Goal: Task Accomplishment & Management: Use online tool/utility

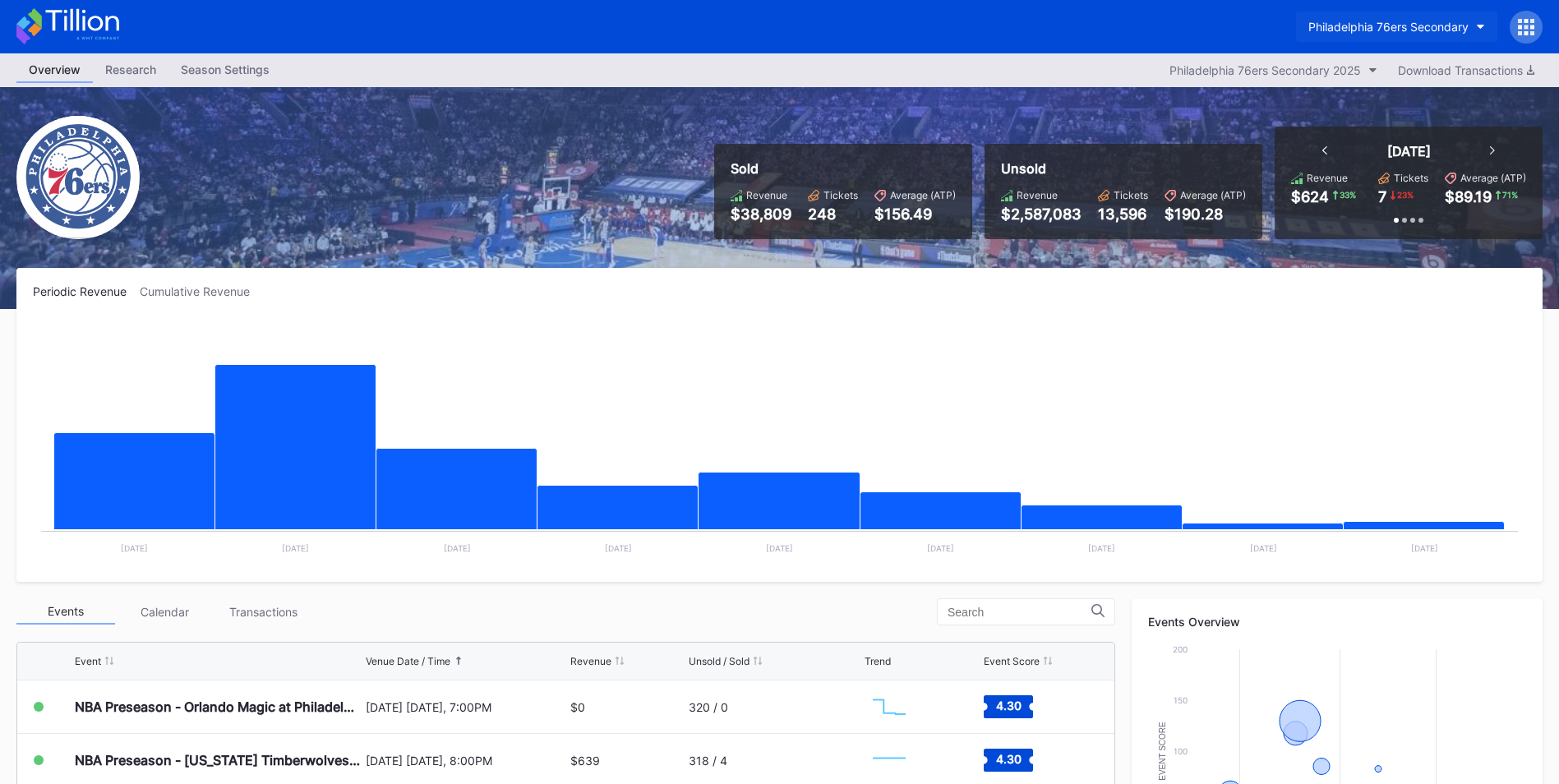
click at [1338, 24] on div "Philadelphia 76ers Secondary" at bounding box center [1387, 26] width 160 height 14
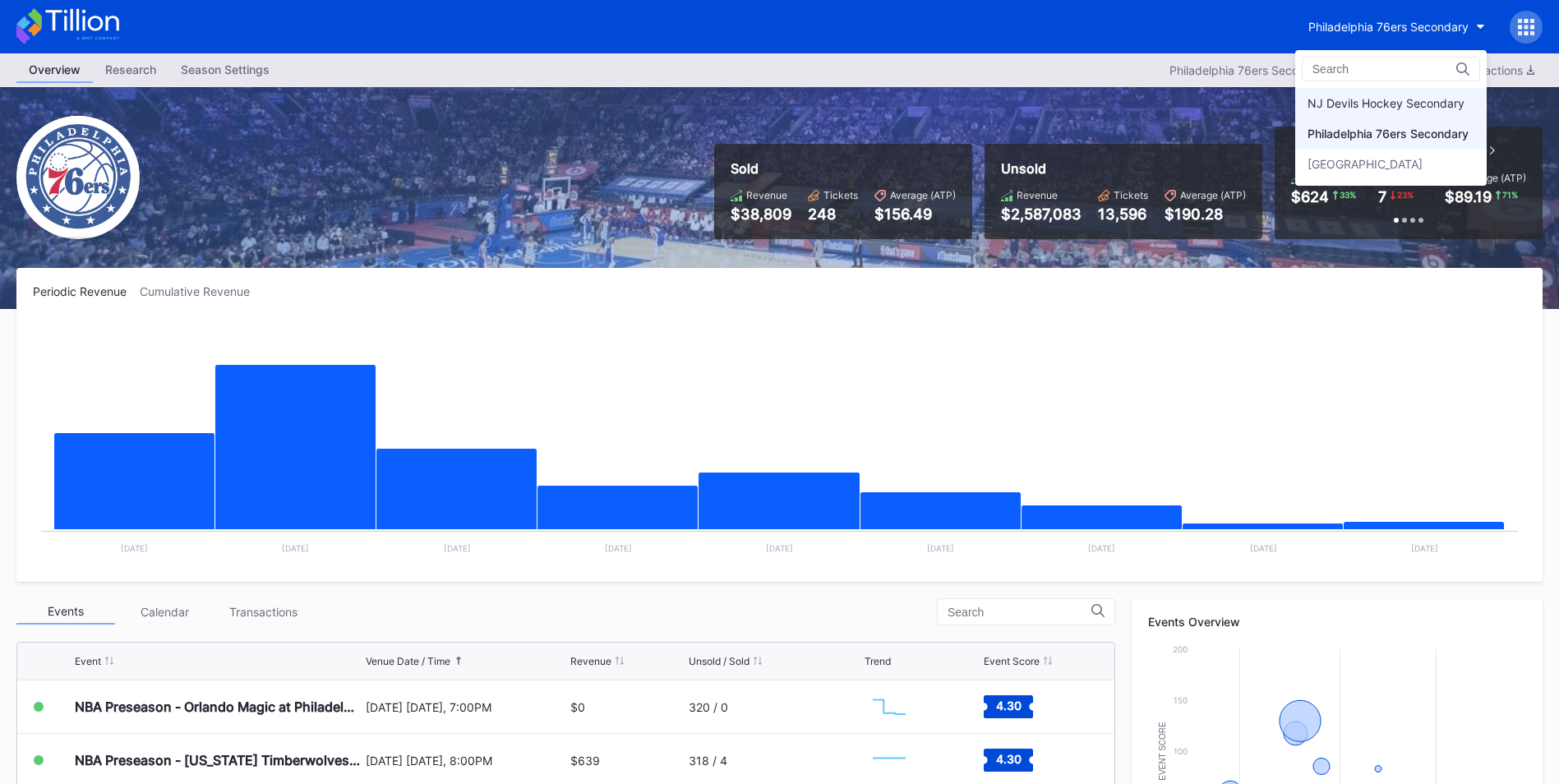
click at [1347, 94] on div "NJ Devils Hockey Secondary" at bounding box center [1391, 103] width 192 height 31
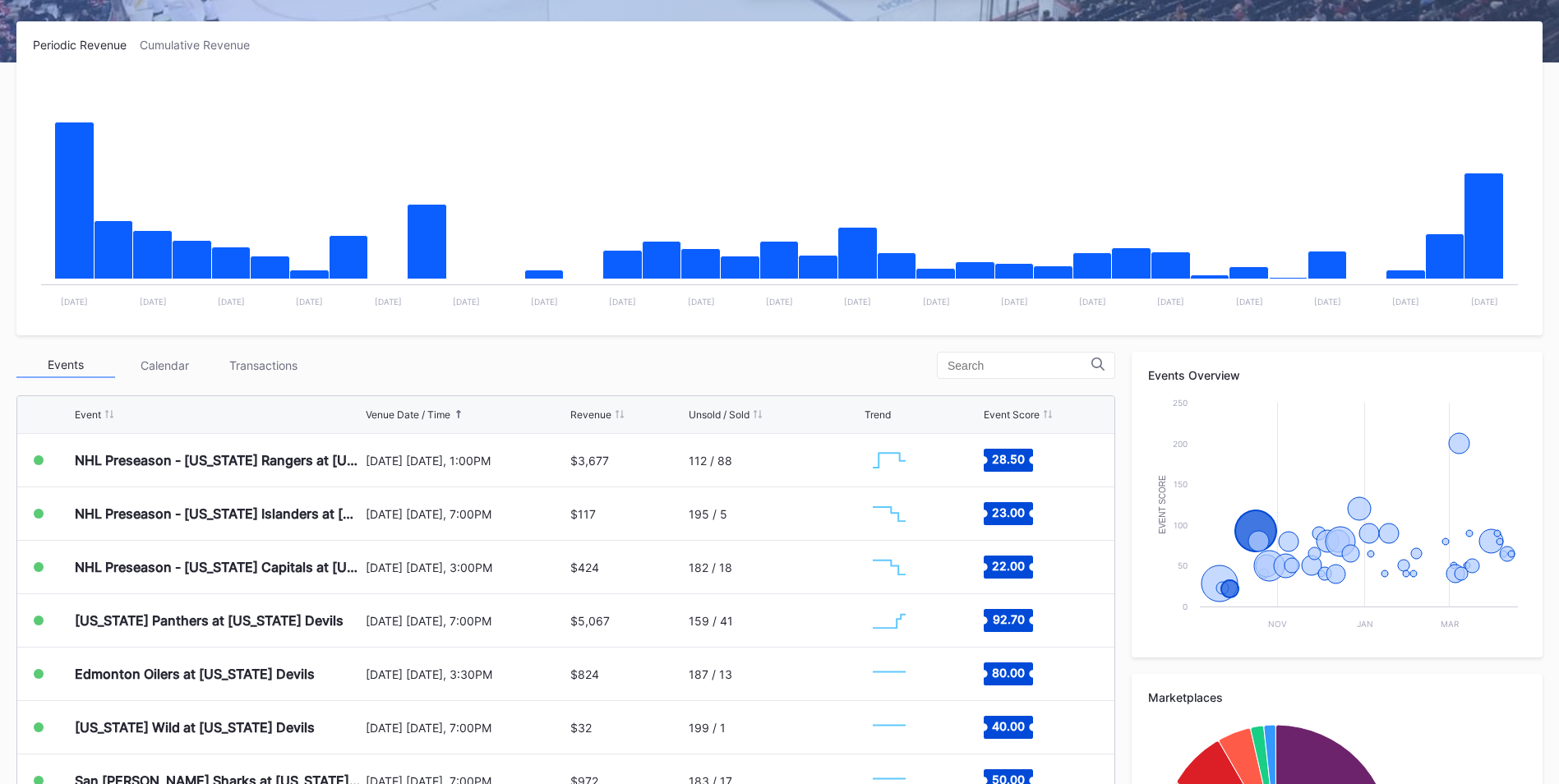
scroll to position [247, 0]
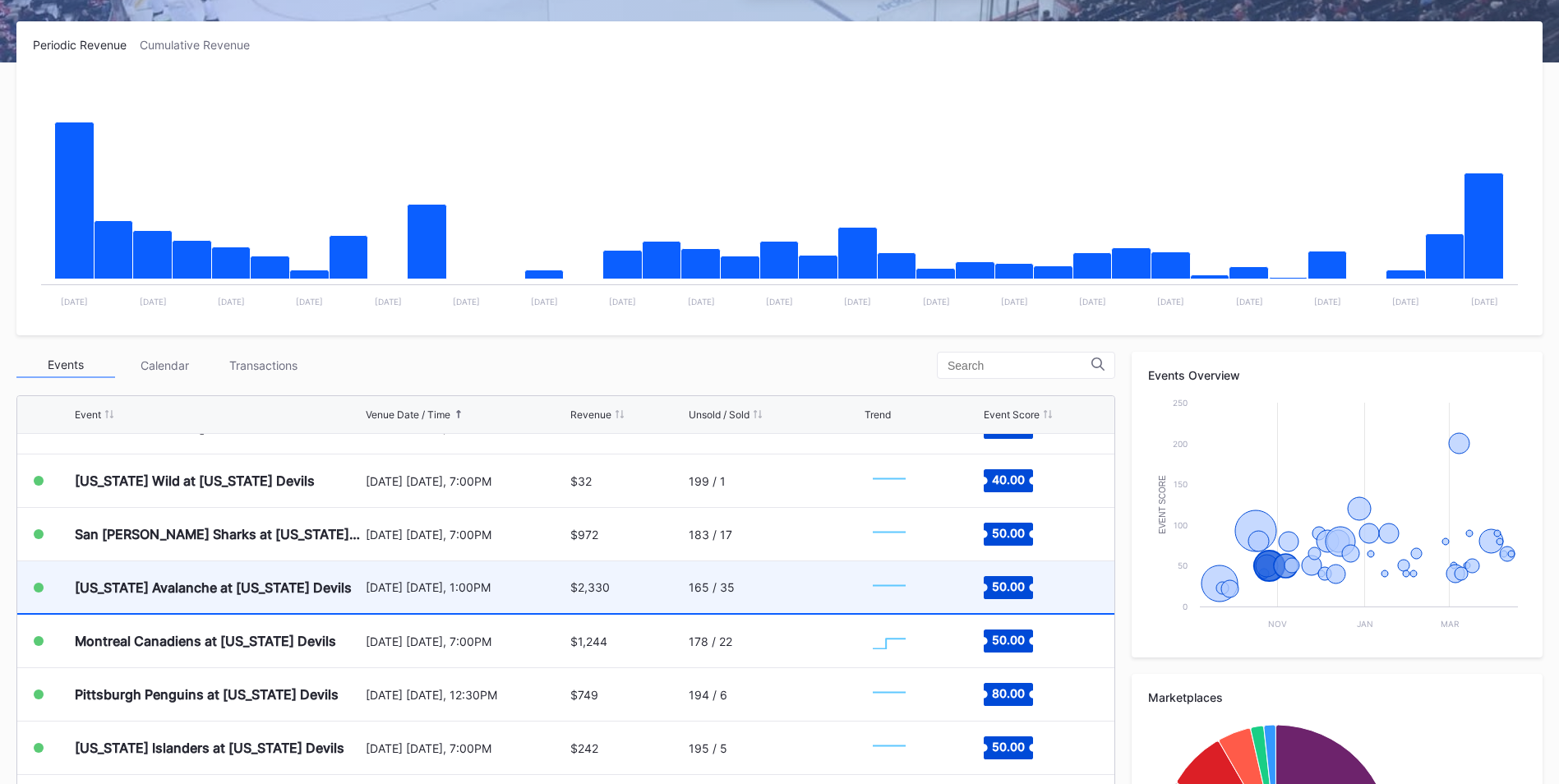
click at [387, 581] on div "[DATE] [DATE], 1:00PM" at bounding box center [466, 586] width 201 height 14
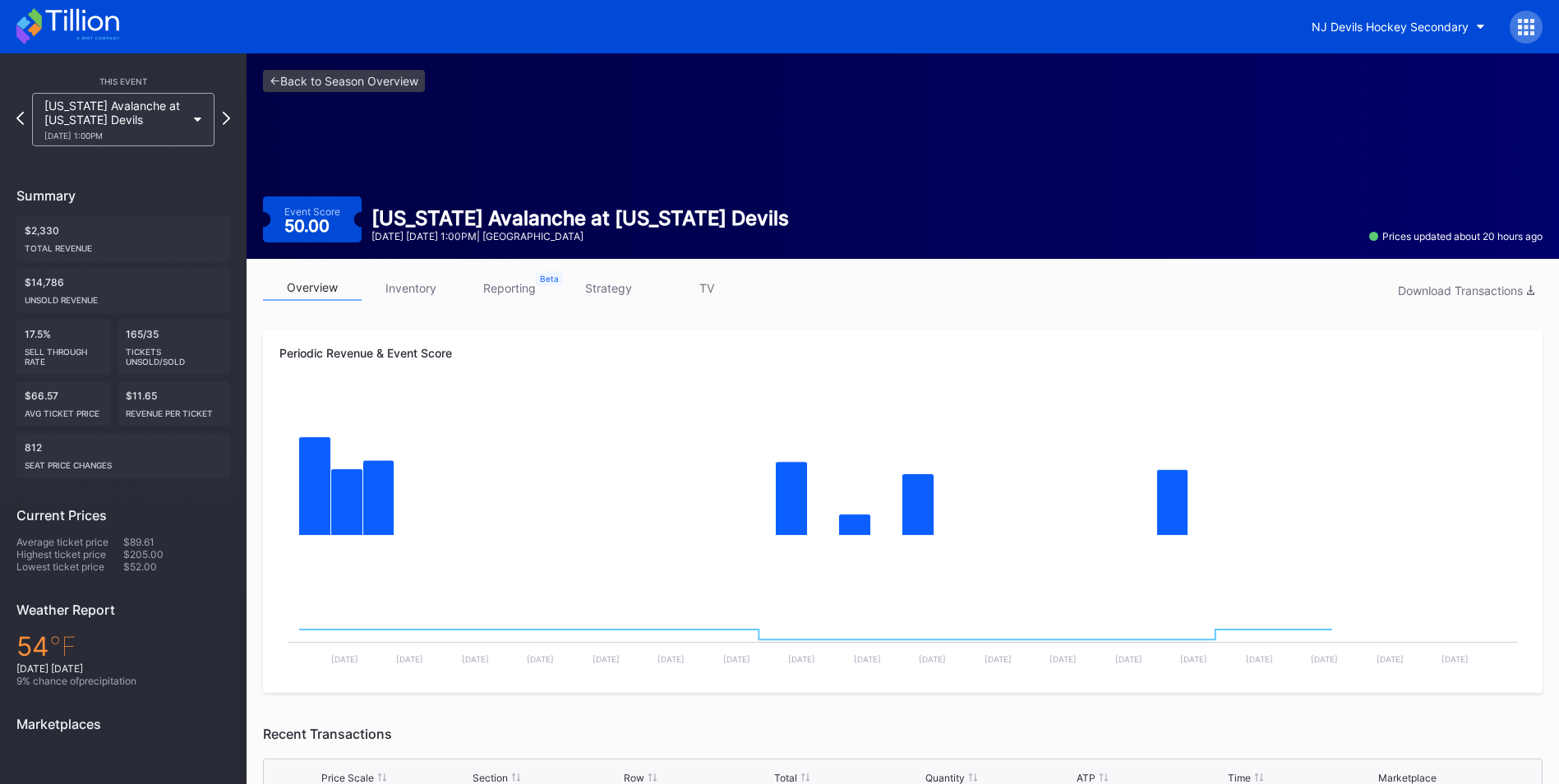
click at [409, 283] on link "inventory" at bounding box center [411, 288] width 99 height 25
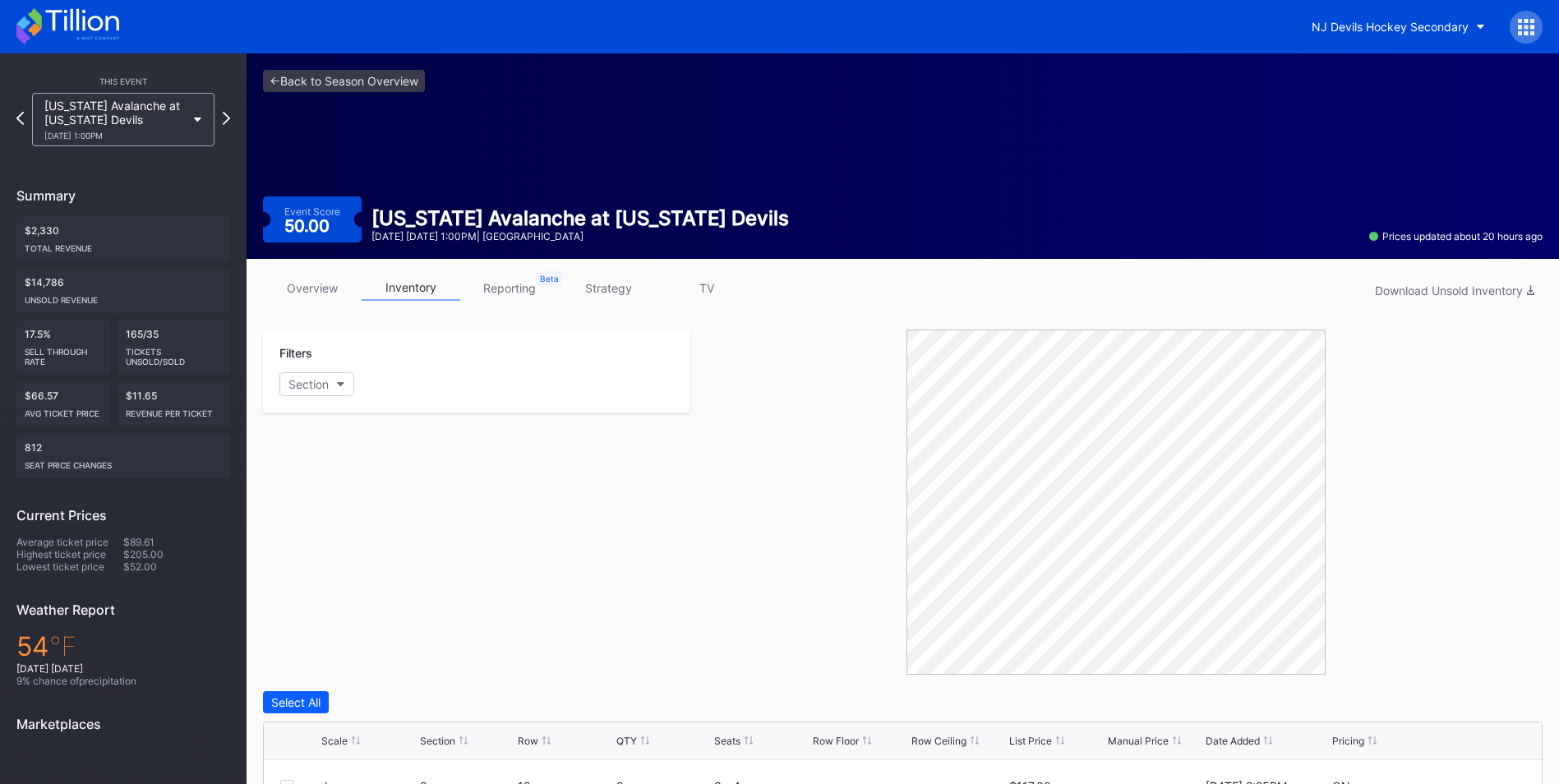
scroll to position [328, 0]
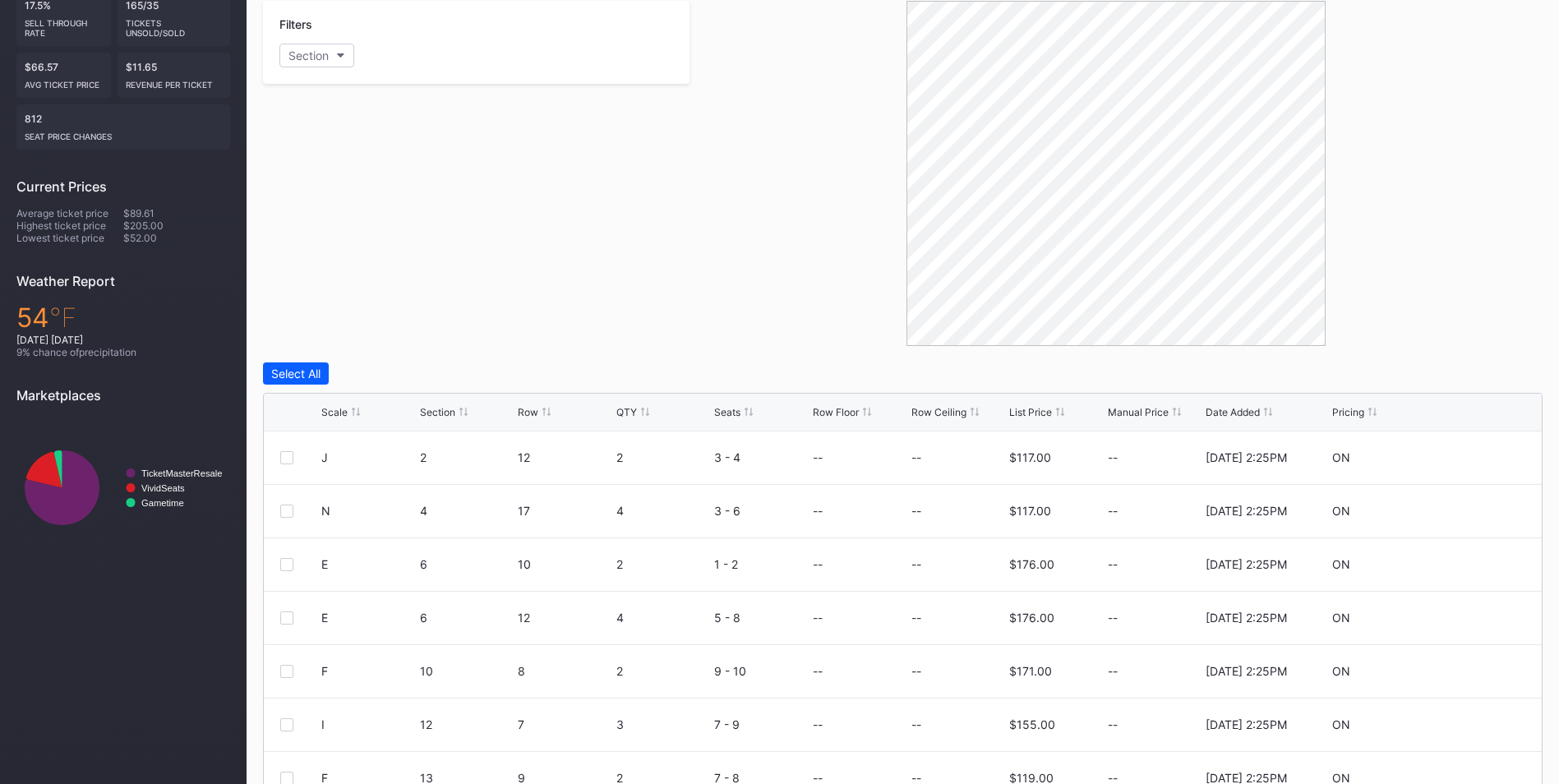
click at [1032, 409] on div "List Price" at bounding box center [1030, 412] width 43 height 13
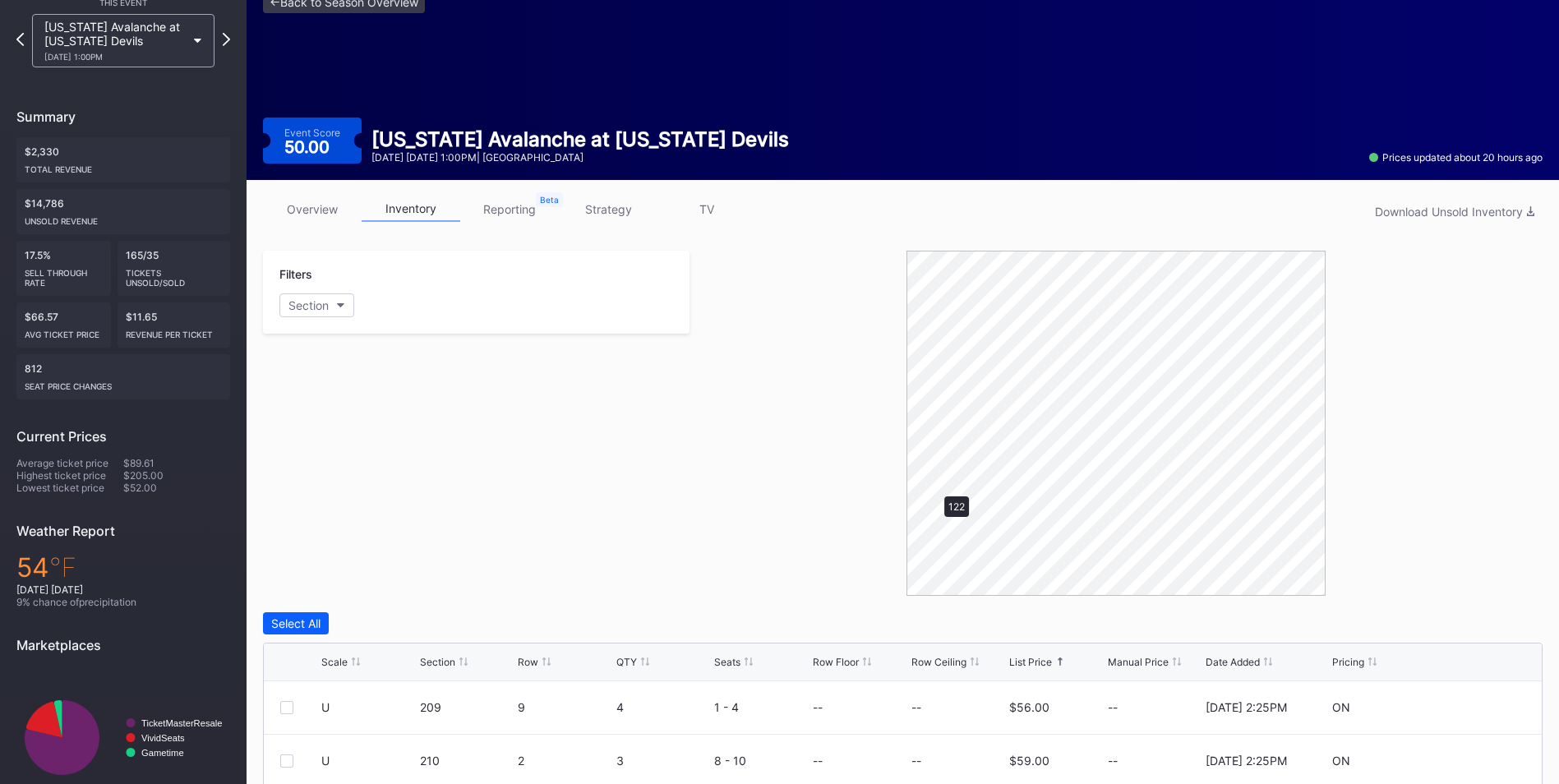
scroll to position [0, 0]
